Goal: Transaction & Acquisition: Download file/media

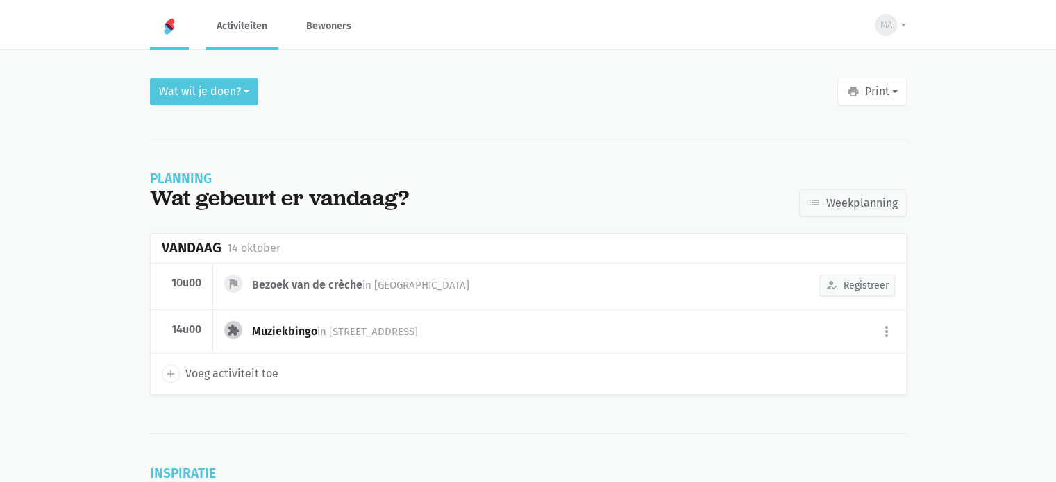
click at [253, 41] on link "Activiteiten" at bounding box center [241, 26] width 73 height 47
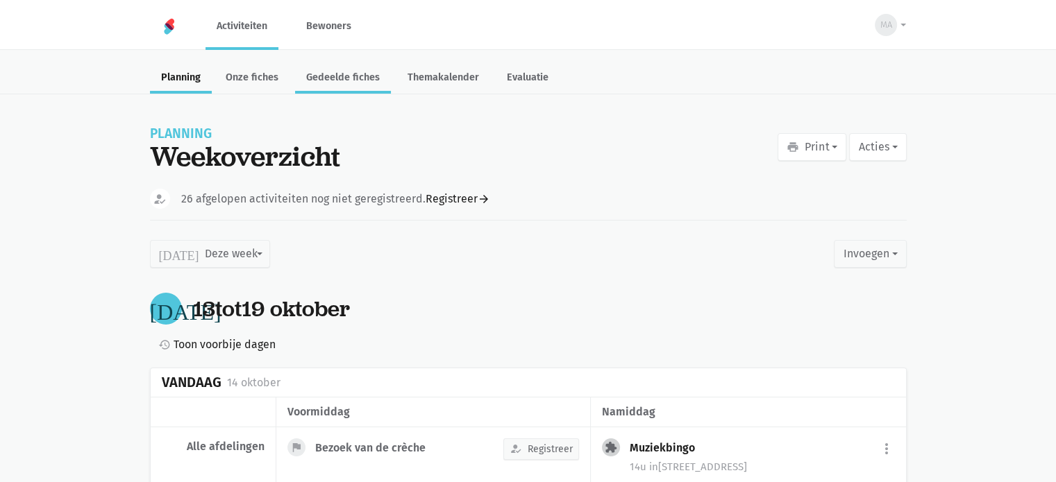
click at [360, 81] on link "Gedeelde fiches" at bounding box center [343, 79] width 96 height 30
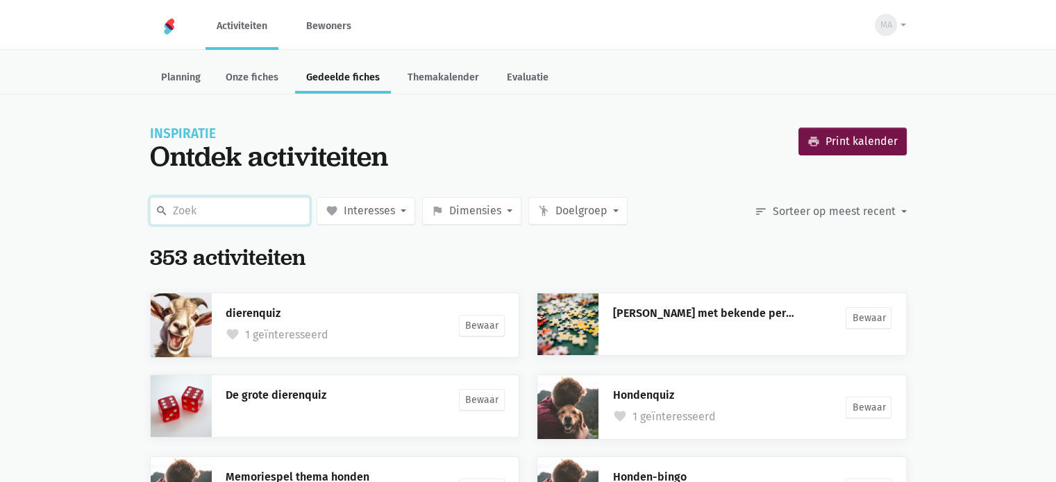
click at [231, 213] on input "text" at bounding box center [230, 211] width 160 height 28
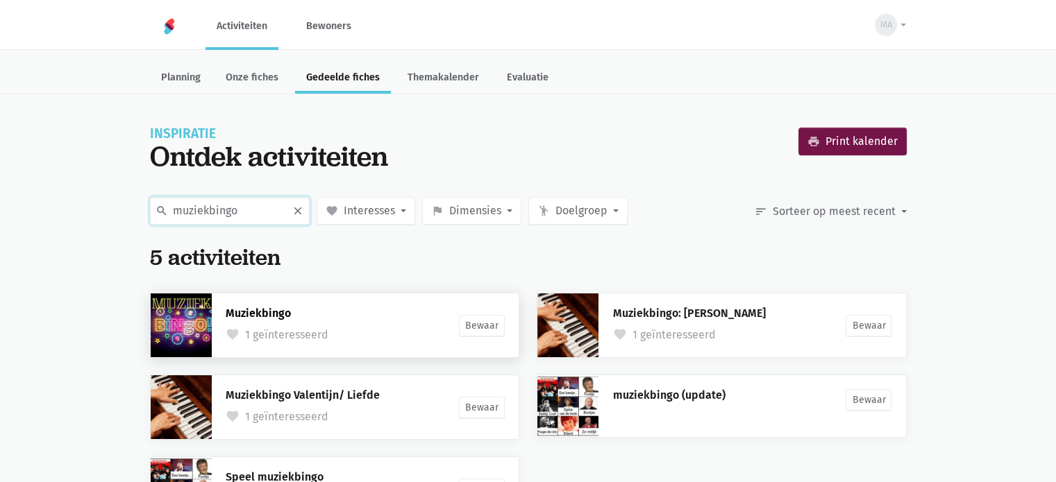
type input "muziekbingo"
click at [267, 308] on link "Muziekbingo" at bounding box center [258, 313] width 65 height 13
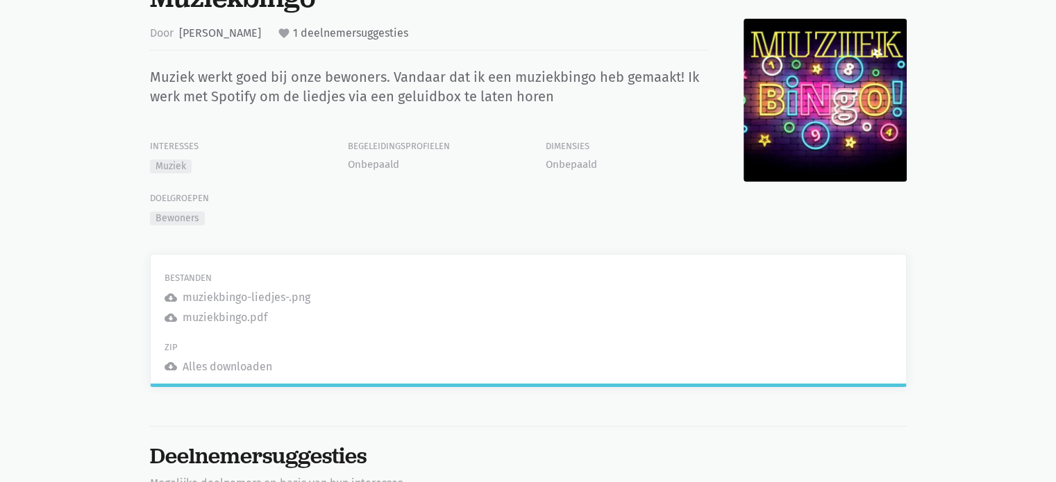
scroll to position [335, 0]
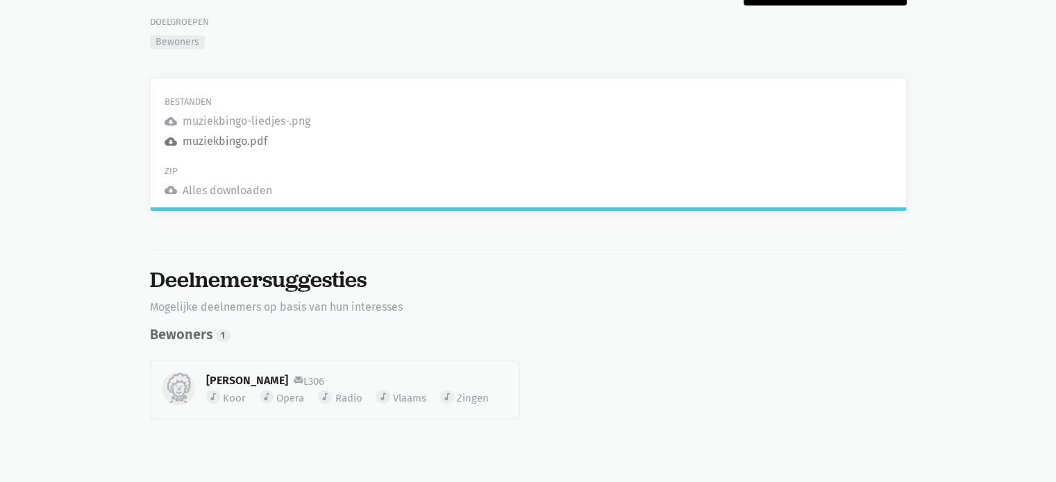
click at [232, 136] on div "muziekbingo.pdf" at bounding box center [225, 142] width 85 height 18
click at [261, 116] on div "muziekbingo-liedjes-.png" at bounding box center [247, 121] width 128 height 18
click at [235, 117] on div "muziekbingo-liedjes-.png" at bounding box center [247, 121] width 128 height 18
